Goal: Information Seeking & Learning: Learn about a topic

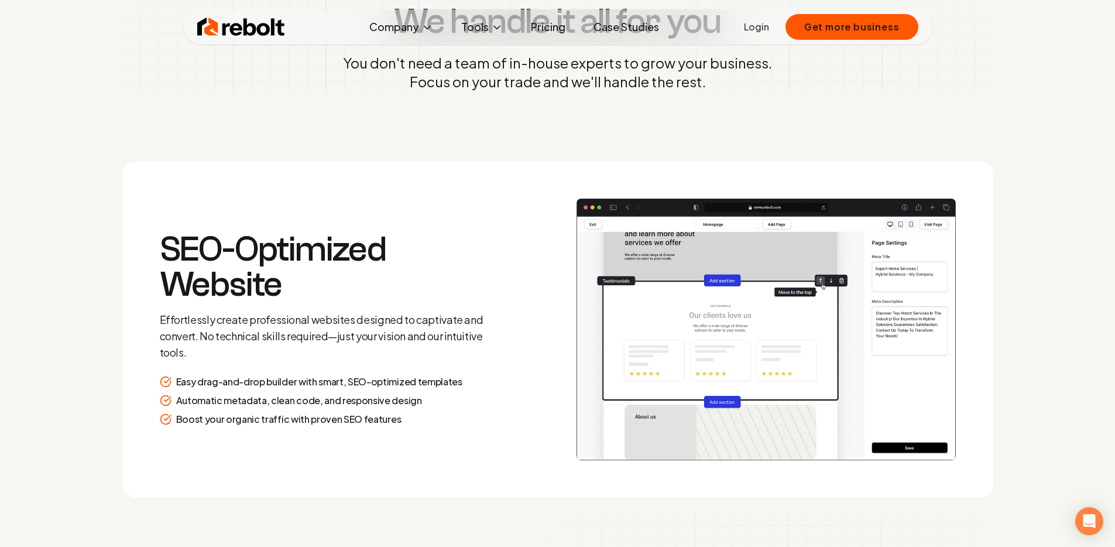
scroll to position [1564, 0]
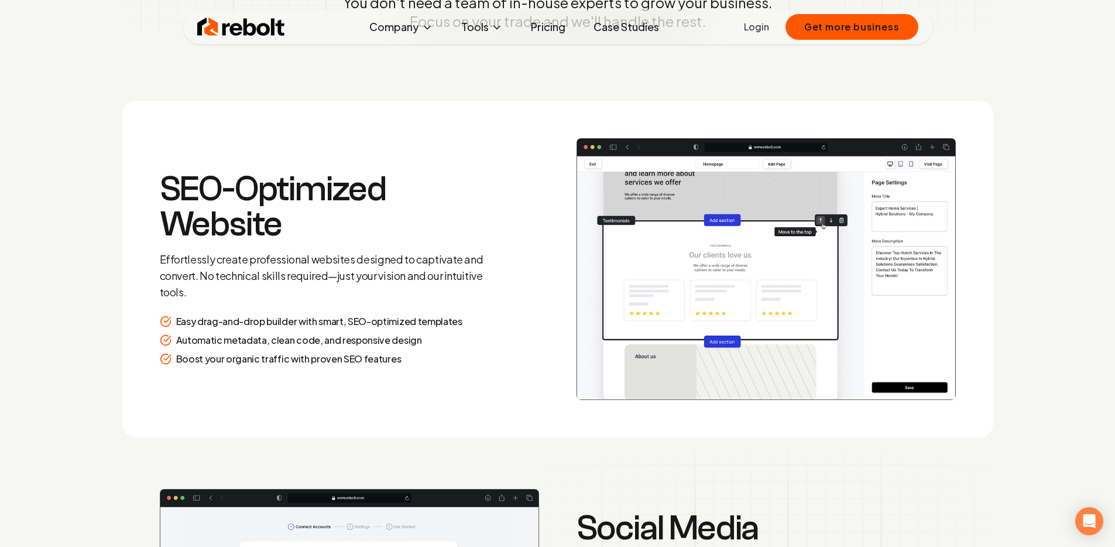
click at [549, 26] on link "Pricing" at bounding box center [548, 26] width 53 height 23
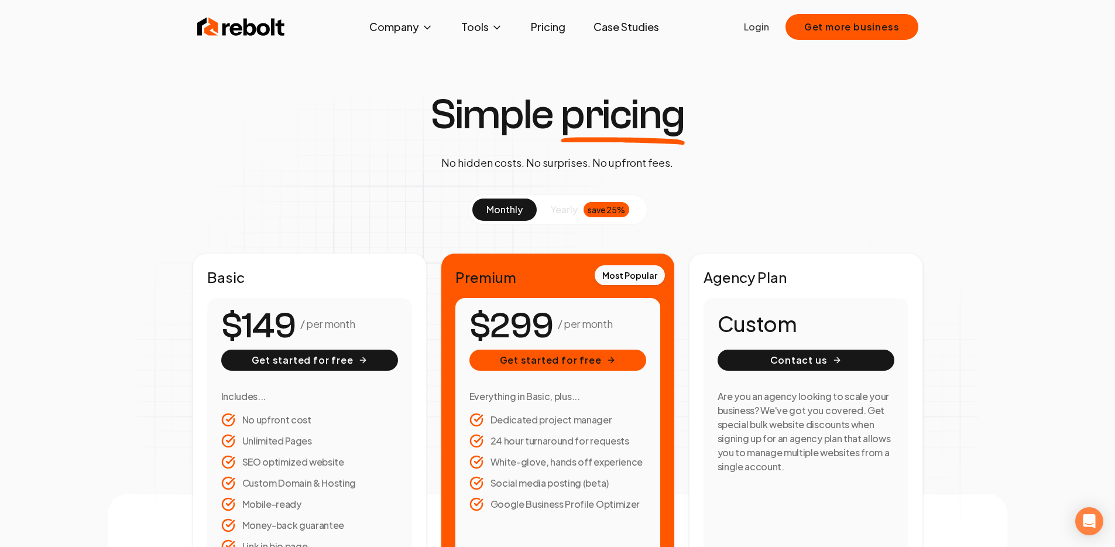
click at [560, 215] on span "yearly" at bounding box center [564, 210] width 27 height 14
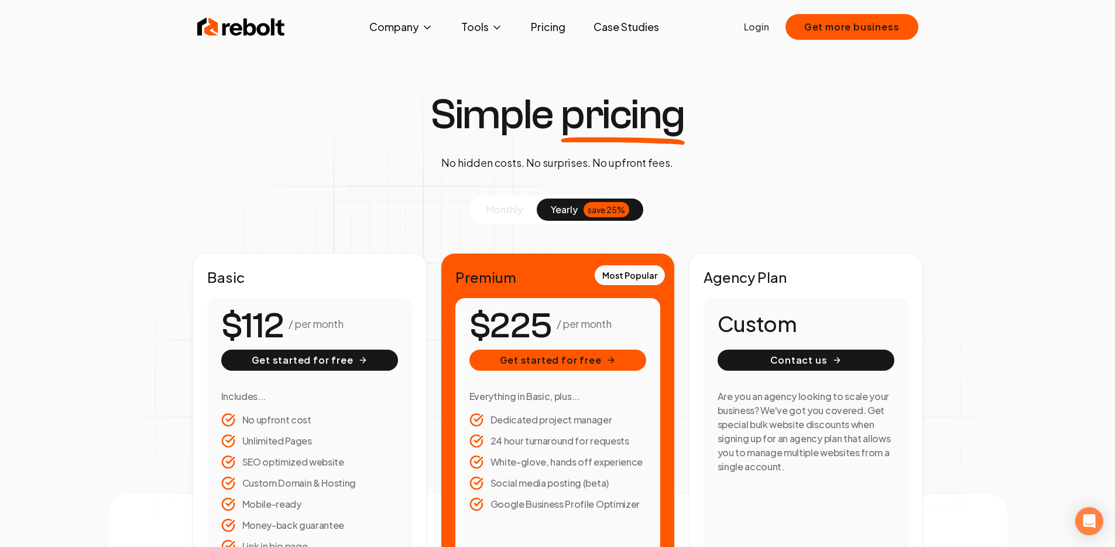
click at [513, 208] on span "monthly" at bounding box center [504, 209] width 36 height 12
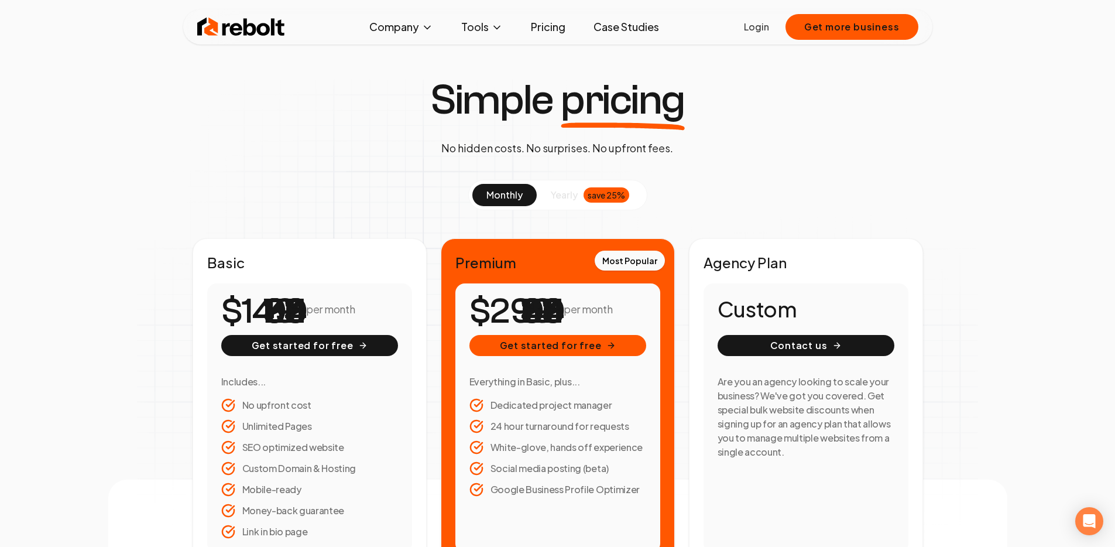
scroll to position [53, 0]
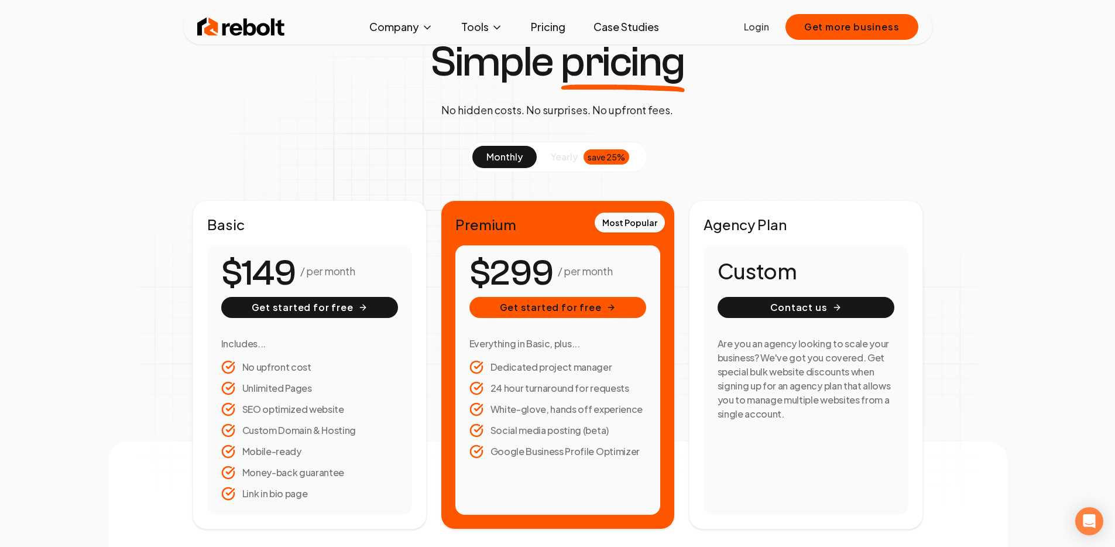
click at [579, 156] on button "yearly save 25%" at bounding box center [590, 157] width 107 height 22
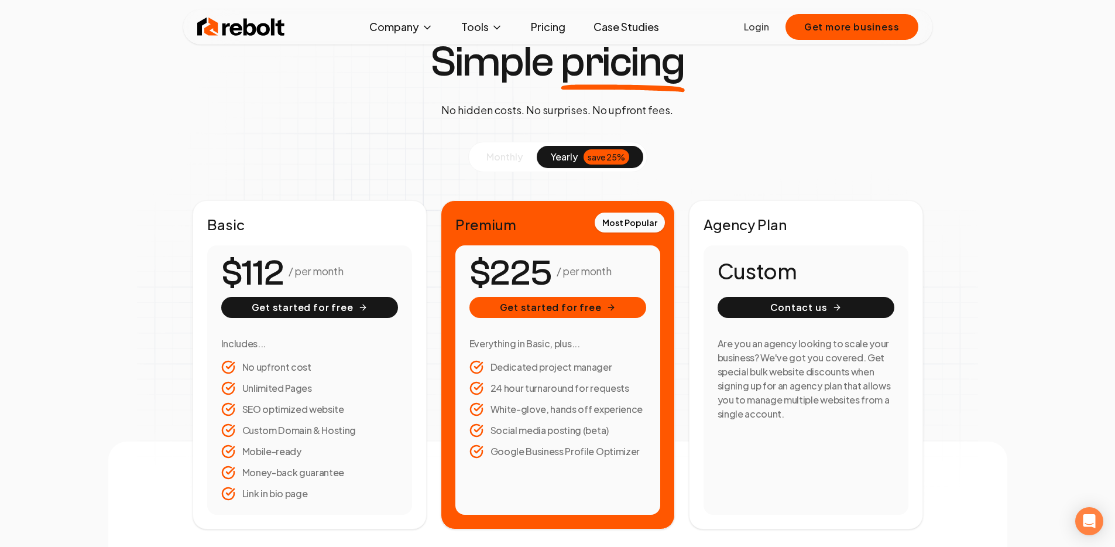
click at [506, 159] on span "monthly" at bounding box center [504, 156] width 36 height 12
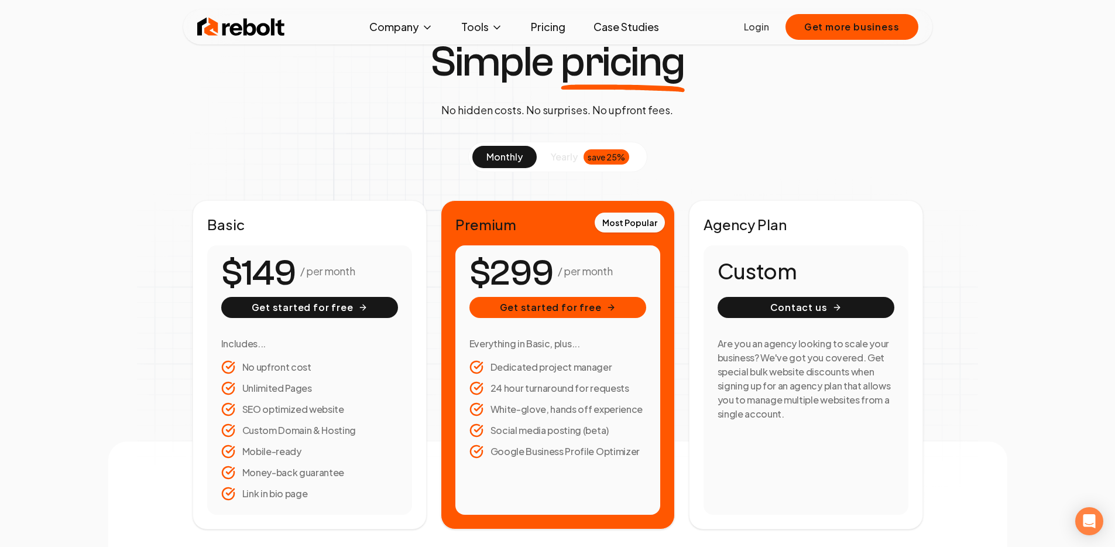
click at [572, 155] on span "yearly" at bounding box center [564, 157] width 27 height 14
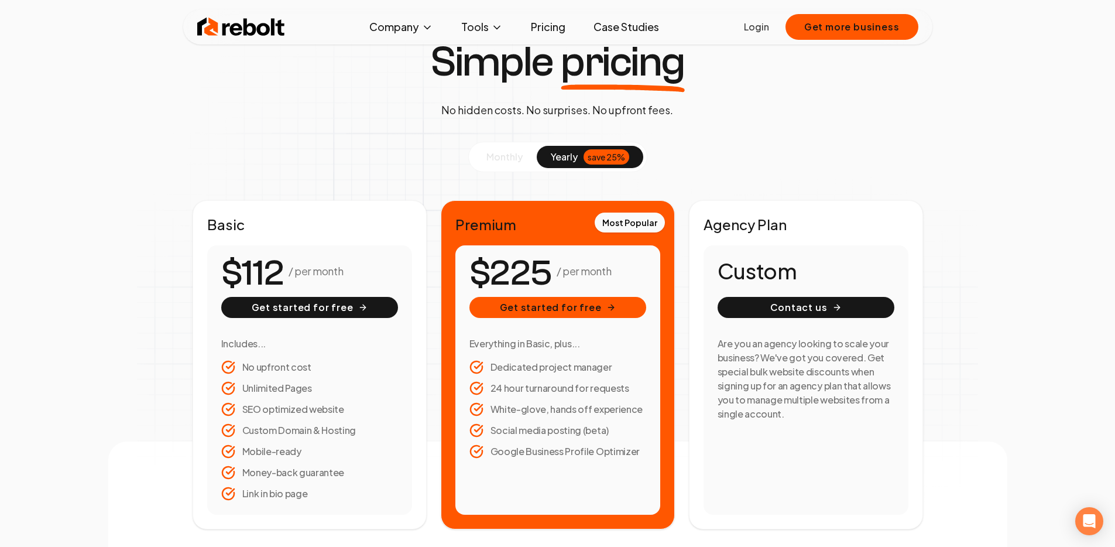
click at [519, 159] on span "monthly" at bounding box center [504, 156] width 36 height 12
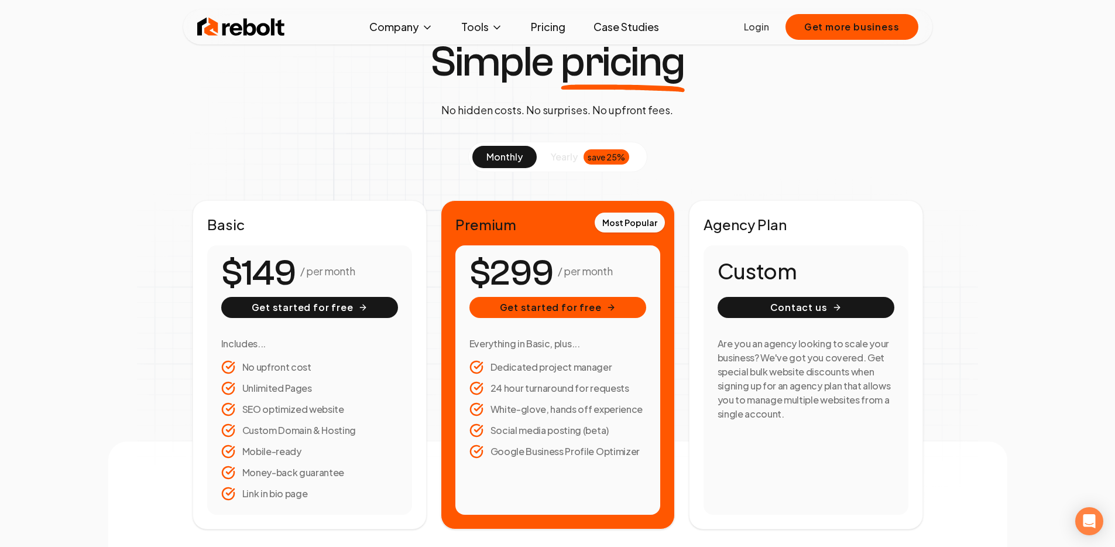
click at [571, 159] on span "yearly" at bounding box center [564, 157] width 27 height 14
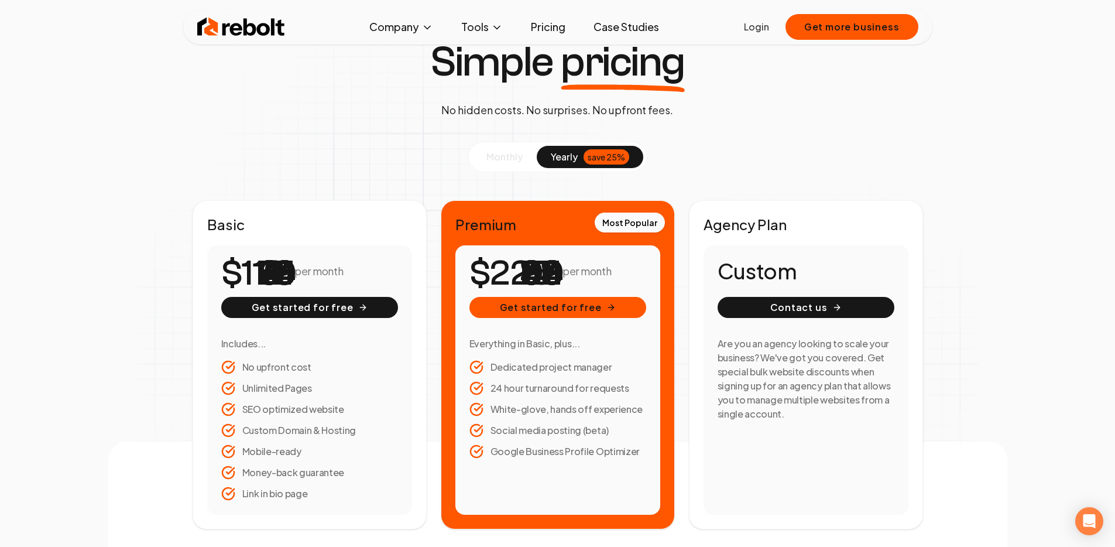
click at [519, 164] on button "monthly" at bounding box center [504, 157] width 64 height 22
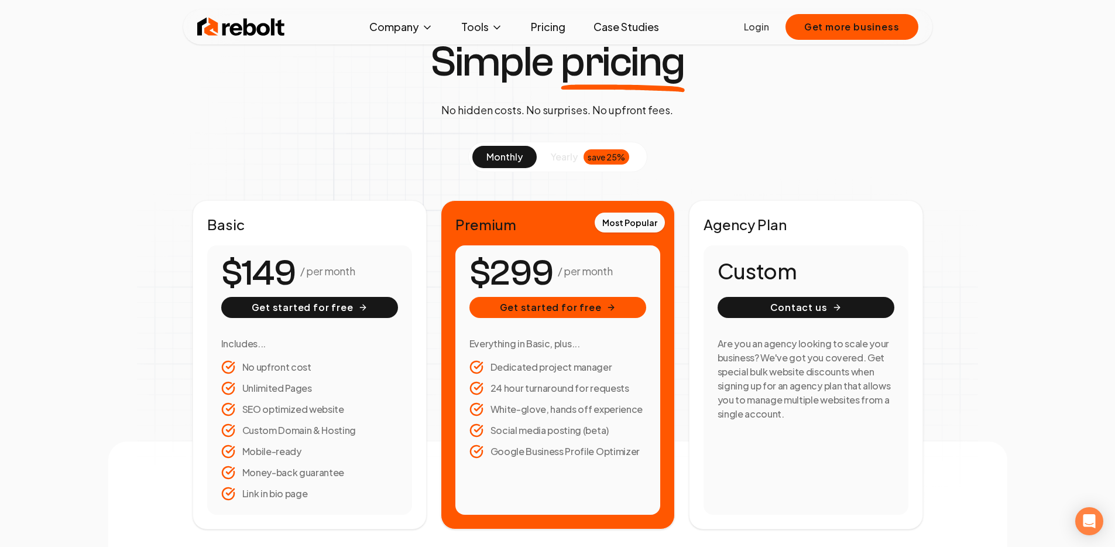
click at [574, 159] on span "yearly" at bounding box center [564, 157] width 27 height 14
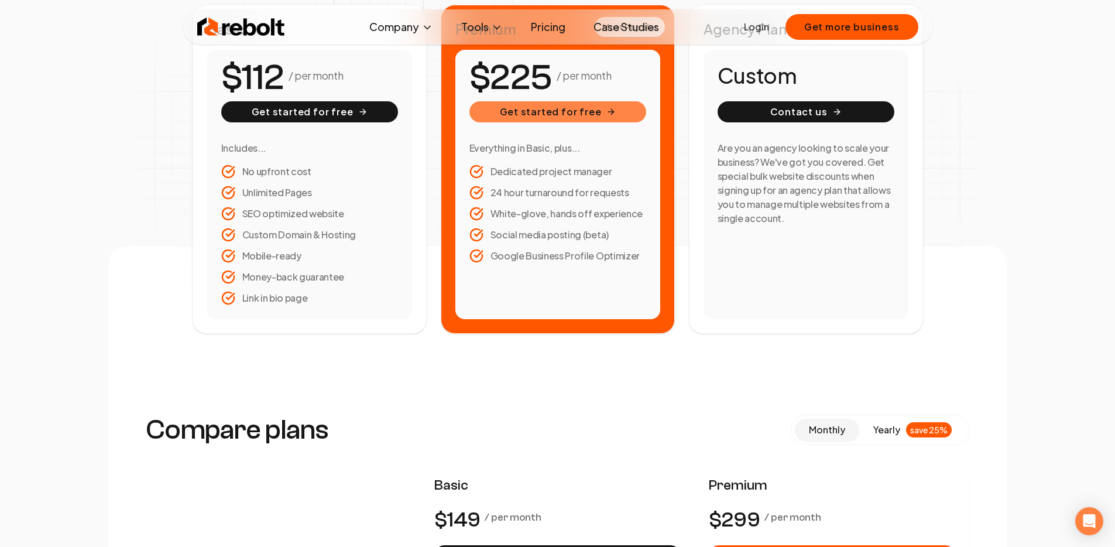
scroll to position [60, 0]
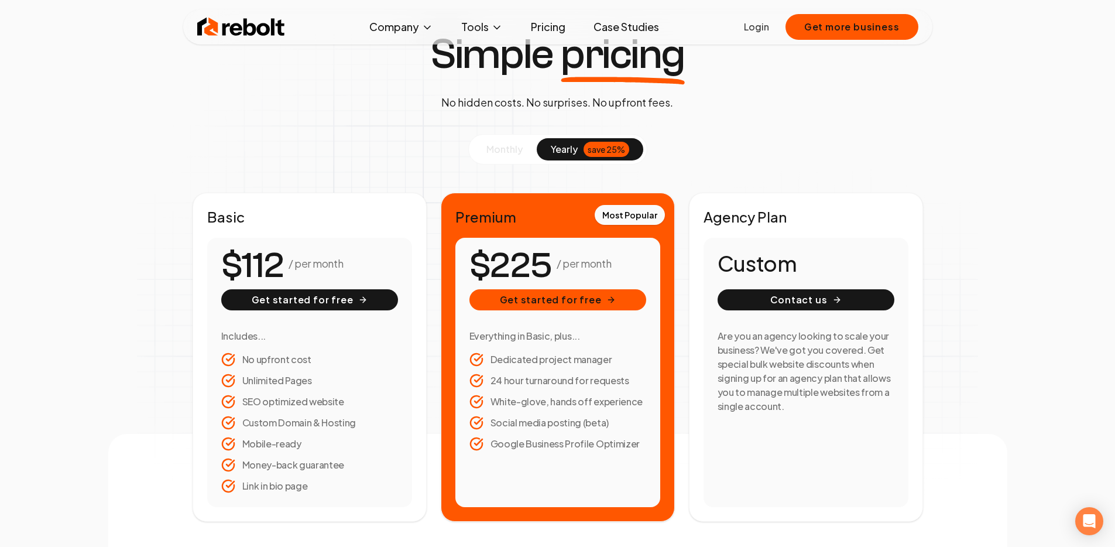
click at [509, 146] on span "monthly" at bounding box center [504, 149] width 36 height 12
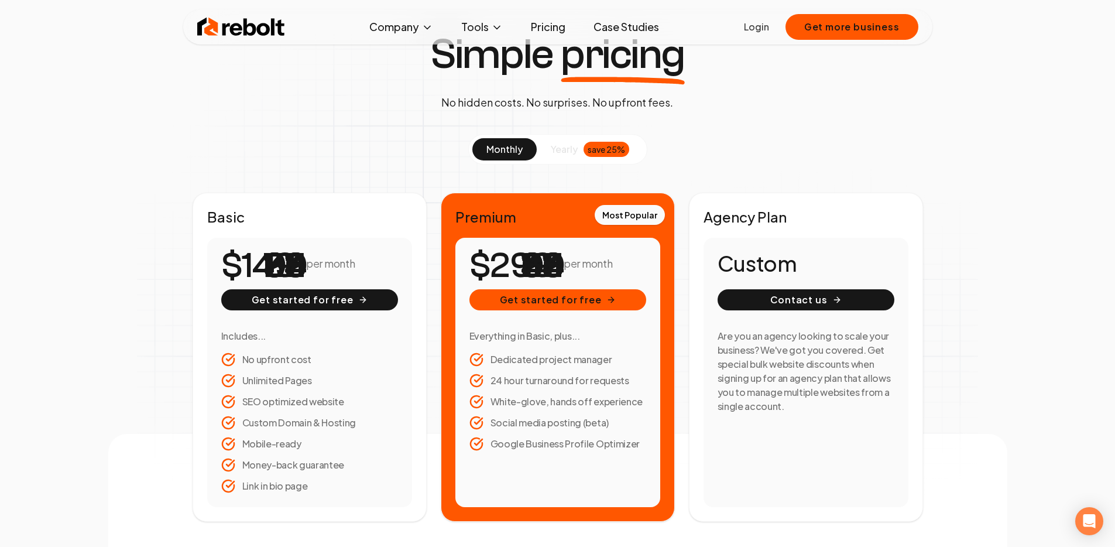
click at [580, 153] on button "yearly save 25%" at bounding box center [590, 149] width 107 height 22
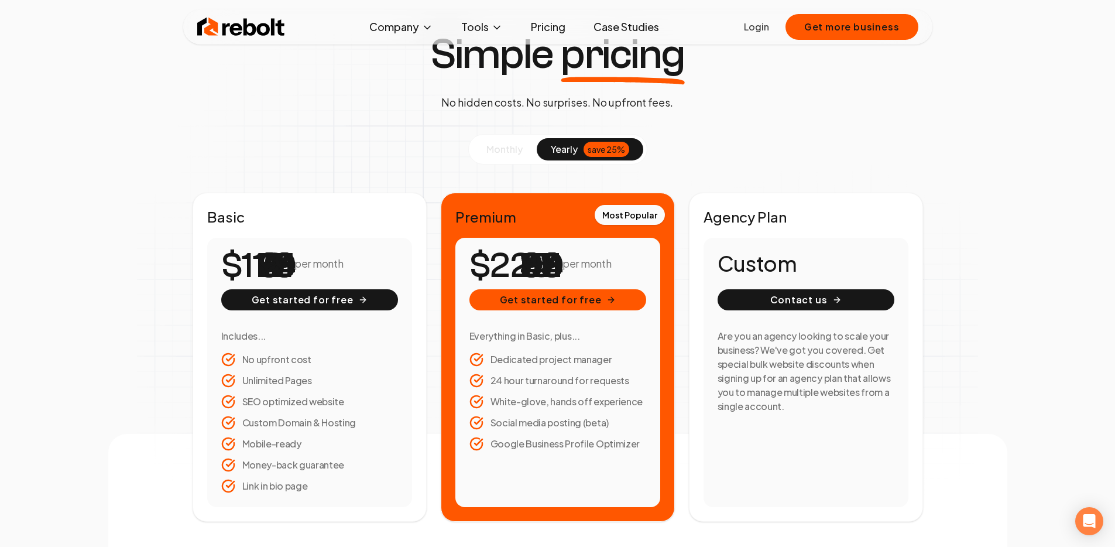
click at [515, 150] on span "monthly" at bounding box center [504, 149] width 36 height 12
